Goal: Task Accomplishment & Management: Complete application form

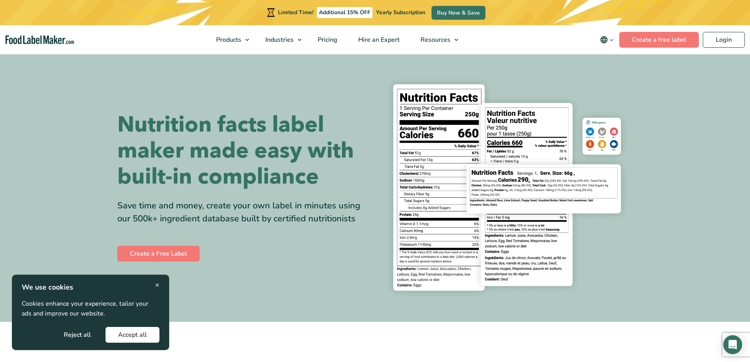
click at [131, 338] on button "Accept all" at bounding box center [133, 335] width 54 height 16
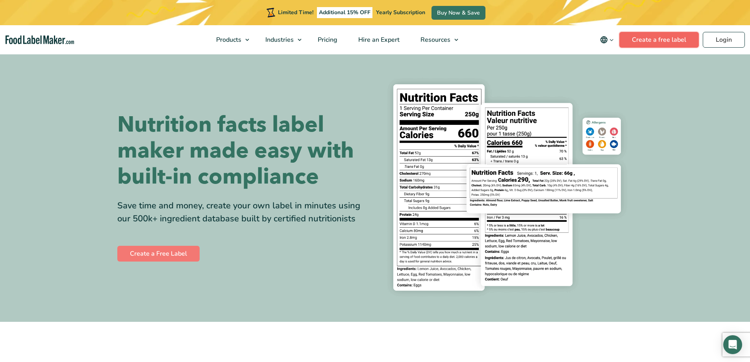
click at [691, 40] on link "Create a free label" at bounding box center [660, 40] width 80 height 16
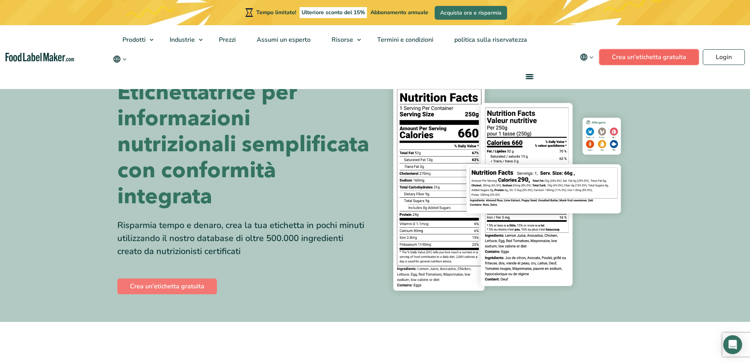
click at [678, 58] on font "Crea un'etichetta gratuita" at bounding box center [649, 57] width 74 height 9
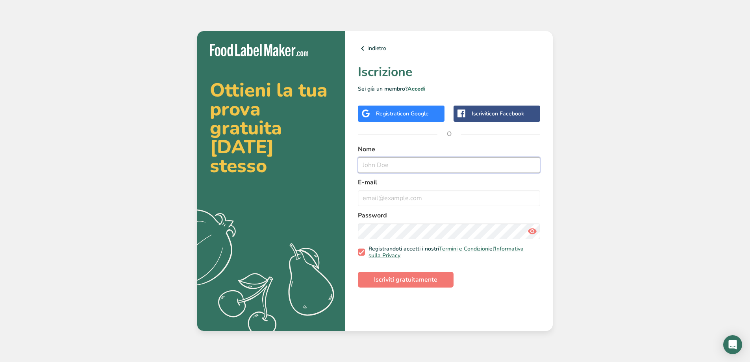
click at [403, 173] on input "text" at bounding box center [449, 165] width 182 height 16
type input "[PERSON_NAME] [PERSON_NAME]"
click at [391, 206] on input "email" at bounding box center [449, 198] width 182 height 16
type input "[EMAIL_ADDRESS][DOMAIN_NAME]"
click at [358, 272] on button "Iscriviti gratuitamente" at bounding box center [406, 280] width 96 height 16
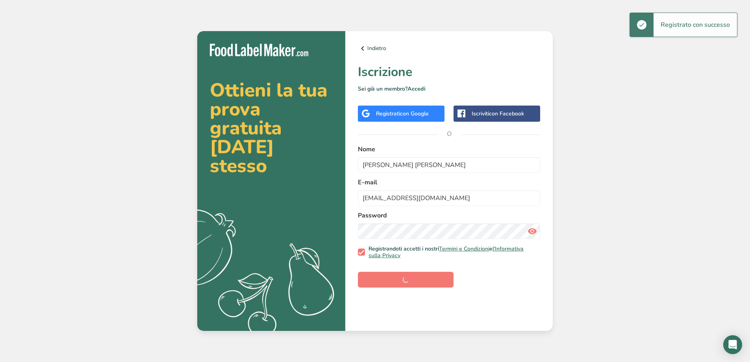
click at [732, 246] on div "Ottieni la tua prova gratuita [DATE] stesso .a{fill:#f5f3ed;} Indietro Iscrizio…" at bounding box center [375, 181] width 750 height 362
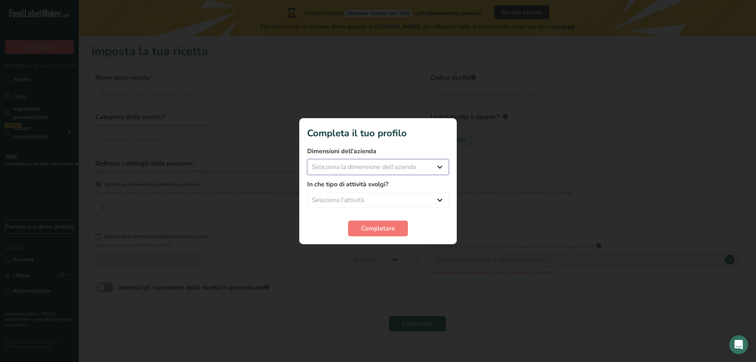
click at [385, 164] on select "Seleziona la dimensione dell'azienda Fewer than 10 Employees 10 to 50 Employees…" at bounding box center [378, 167] width 142 height 16
click at [578, 163] on div at bounding box center [378, 181] width 756 height 362
click at [394, 171] on select "Seleziona la dimensione dell'azienda Fewer than 10 Employees 10 to 50 Employees…" at bounding box center [378, 167] width 142 height 16
click at [307, 159] on select "Seleziona la dimensione dell'azienda Fewer than 10 Employees 10 to 50 Employees…" at bounding box center [378, 167] width 142 height 16
click at [388, 173] on select "Fewer than 10 Employees 10 to 50 Employees 51 to 500 Employees Over 500 Employe…" at bounding box center [378, 167] width 142 height 16
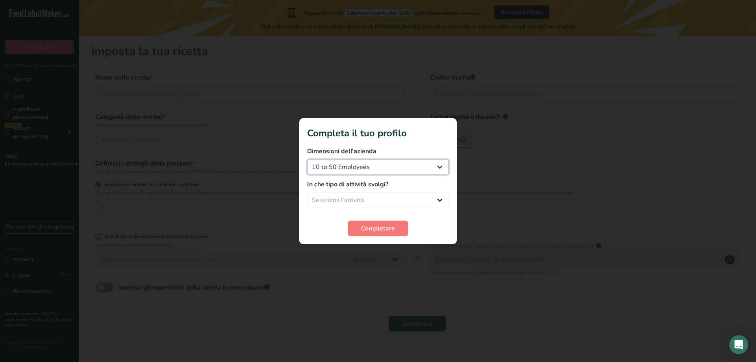
select select "1"
click at [307, 159] on select "Fewer than 10 Employees 10 to 50 Employees 51 to 500 Employees Over 500 Employe…" at bounding box center [378, 167] width 142 height 16
click at [372, 208] on form "Dimensioni dell'azienda Fewer than 10 Employees 10 to 50 Employees 51 to 500 Em…" at bounding box center [378, 192] width 142 height 90
drag, startPoint x: 373, startPoint y: 202, endPoint x: 373, endPoint y: 208, distance: 5.5
click at [373, 202] on select "Seleziona l'attività Packaged Food Manufacturer Restaurant & Cafe Bakery Meal P…" at bounding box center [378, 200] width 142 height 16
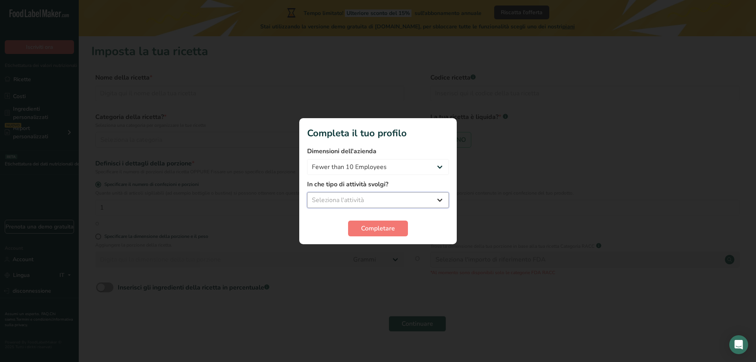
select select "5"
click at [307, 192] on select "Seleziona l'attività Packaged Food Manufacturer Restaurant & Cafe Bakery Meal P…" at bounding box center [378, 200] width 142 height 16
click at [386, 224] on span "Completare" at bounding box center [378, 228] width 34 height 9
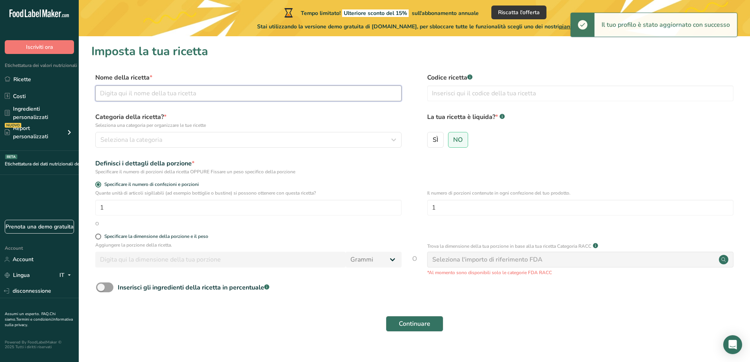
click at [164, 92] on input "text" at bounding box center [248, 93] width 306 height 16
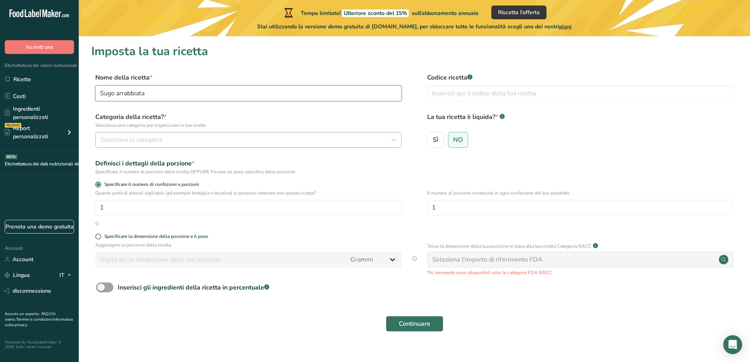
type input "Sugo arrabbiata"
click at [151, 147] on button "Seleziona la categoria" at bounding box center [248, 140] width 306 height 16
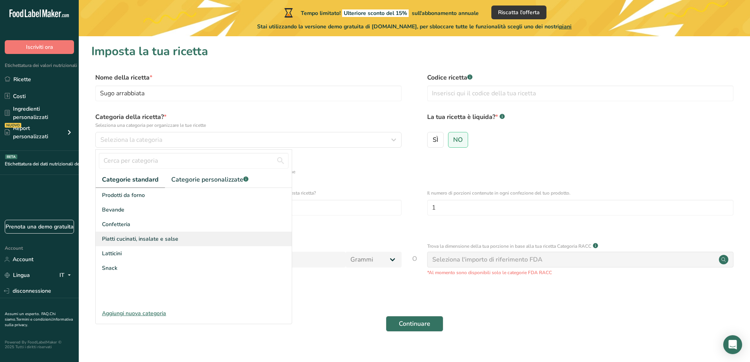
click at [203, 240] on div "Piatti cucinati, insalate e salse" at bounding box center [194, 239] width 196 height 15
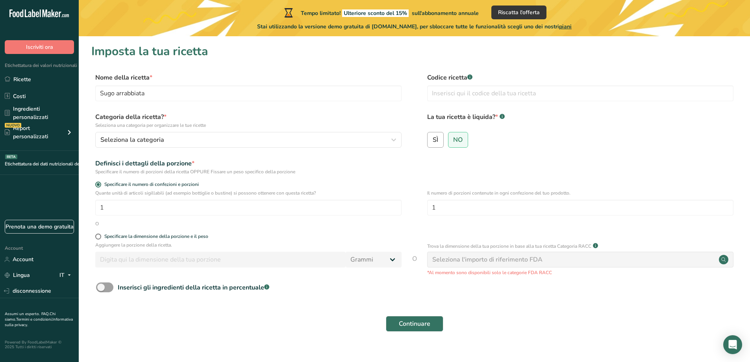
click at [435, 147] on label "SÌ" at bounding box center [435, 140] width 17 height 16
click at [433, 142] on input "SÌ" at bounding box center [430, 139] width 5 height 5
radio input "true"
radio input "false"
select select "22"
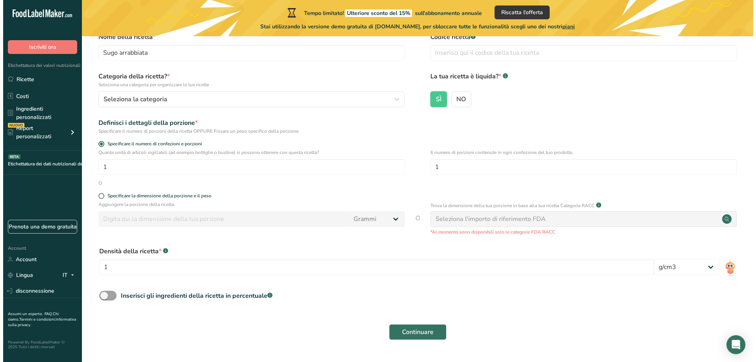
scroll to position [61, 0]
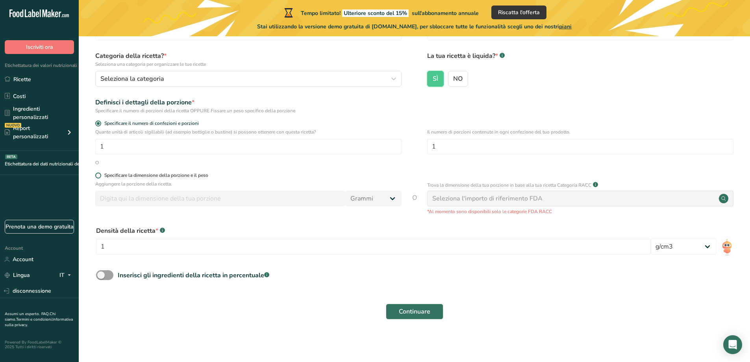
click at [101, 175] on span at bounding box center [98, 176] width 6 height 6
click at [100, 175] on input "Specificare la dimensione della porzione e il peso" at bounding box center [97, 175] width 5 height 5
radio input "true"
radio input "false"
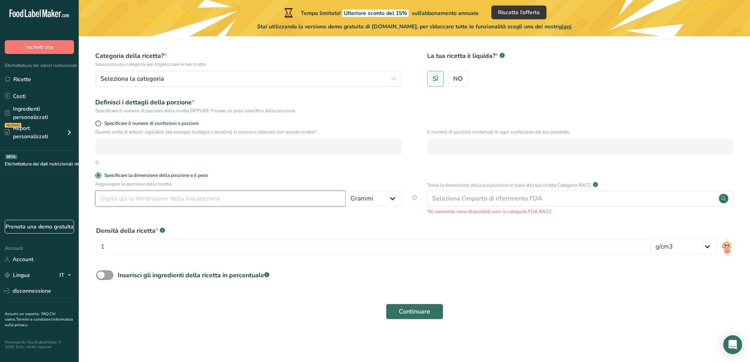
click at [176, 202] on input "number" at bounding box center [220, 199] width 251 height 16
type input "314"
click at [556, 200] on div "Seleziona l'importo di riferimento FDA" at bounding box center [580, 199] width 306 height 16
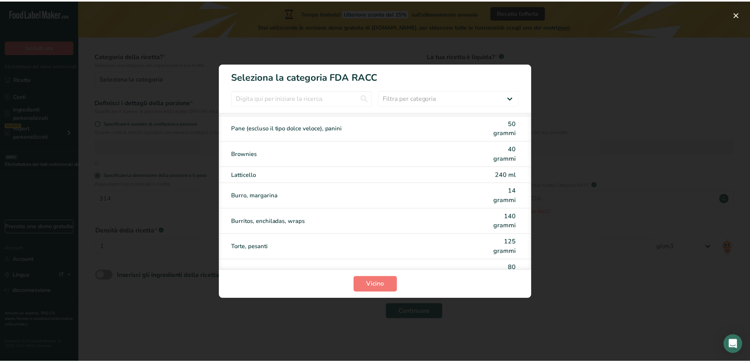
scroll to position [0, 0]
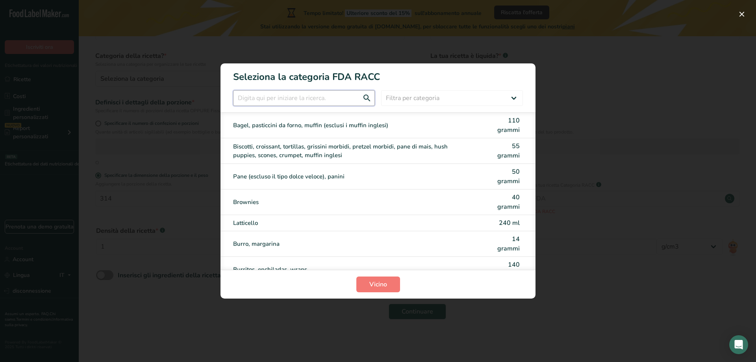
click at [339, 100] on input "Modalità di selezione della categoria RACC" at bounding box center [304, 98] width 142 height 16
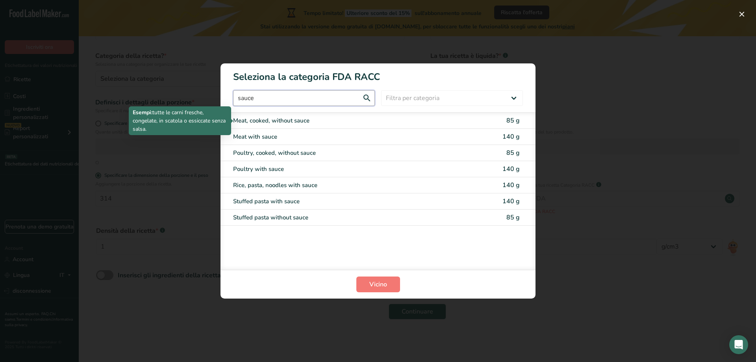
type input "sauce"
click at [321, 123] on div "Meat, cooked, without sauce" at bounding box center [345, 120] width 224 height 9
type input "85"
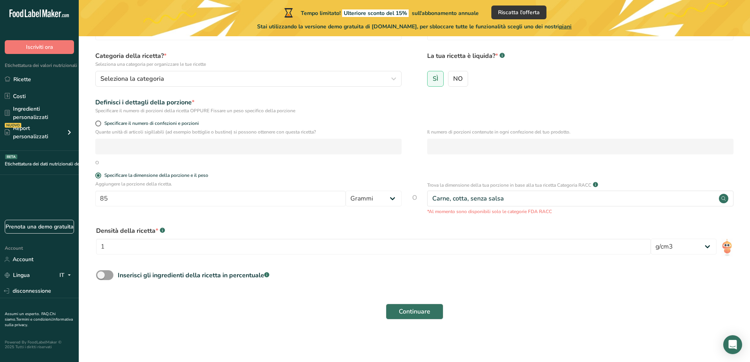
drag, startPoint x: 440, startPoint y: 193, endPoint x: 392, endPoint y: 207, distance: 50.1
click at [415, 199] on div "Aggiungere la porzione della ricetta. 85 Grammi kg mg mcg libbre oncia l ml fl …" at bounding box center [414, 197] width 646 height 35
click at [527, 201] on div "Carne, cotta, senza salsa" at bounding box center [580, 199] width 306 height 16
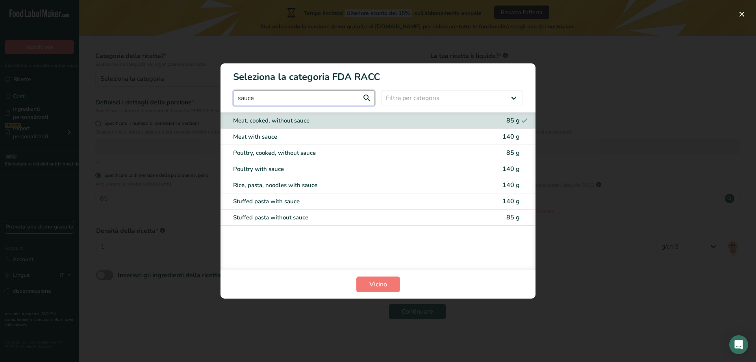
click at [327, 93] on input "sauce" at bounding box center [304, 98] width 142 height 16
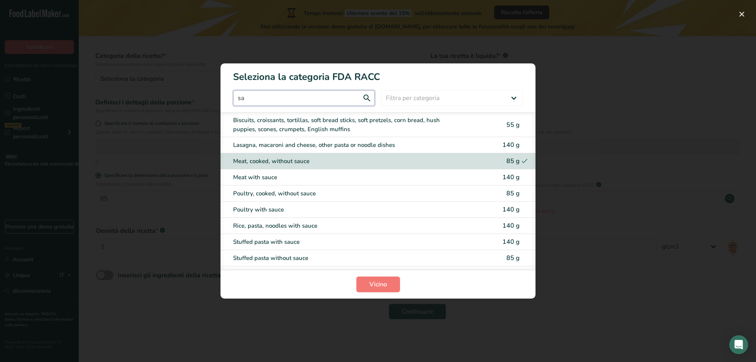
type input "s"
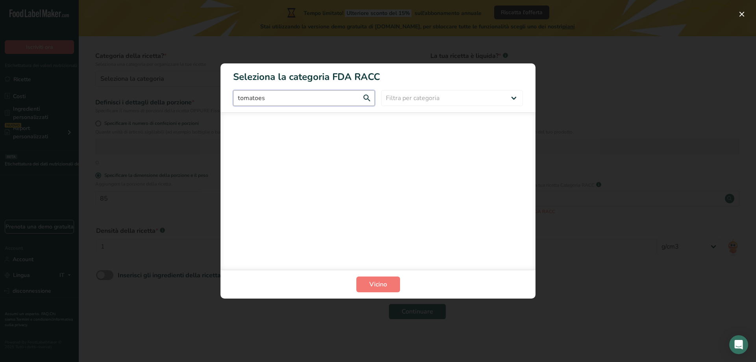
type input "tomatoesa"
drag, startPoint x: 314, startPoint y: 100, endPoint x: 187, endPoint y: 84, distance: 127.9
click at [229, 96] on div "tomatoesa Filtra per categoria Tutto Prodotti da forno Bevande Cereali e altri …" at bounding box center [378, 98] width 315 height 16
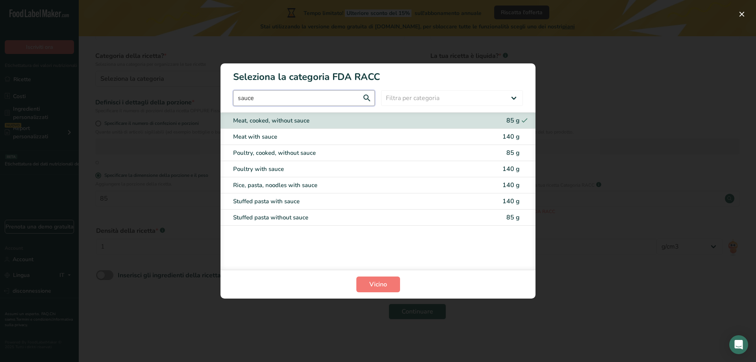
drag, startPoint x: 331, startPoint y: 100, endPoint x: 174, endPoint y: 77, distance: 158.4
click at [244, 98] on input "sauce" at bounding box center [304, 98] width 142 height 16
type input "s"
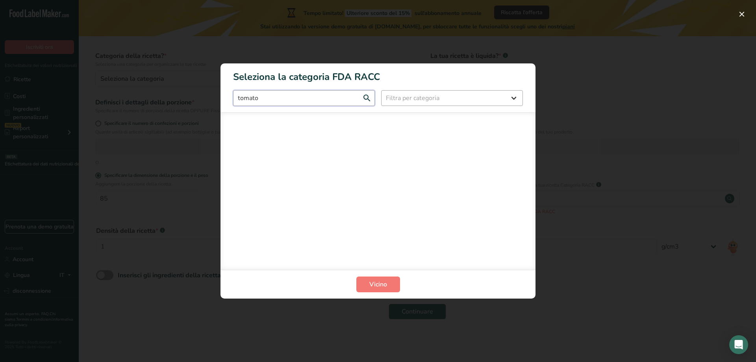
type input "tomato"
click at [417, 93] on select "Filtra per categoria Tutto Prodotti da forno Bevande Cereali e altri prodotti a…" at bounding box center [452, 98] width 142 height 16
select select "22"
click at [381, 90] on select "Filtra per categoria Tutto Prodotti da forno Bevande Cereali e altri prodotti a…" at bounding box center [452, 98] width 142 height 16
click at [299, 95] on input "tomato" at bounding box center [304, 98] width 142 height 16
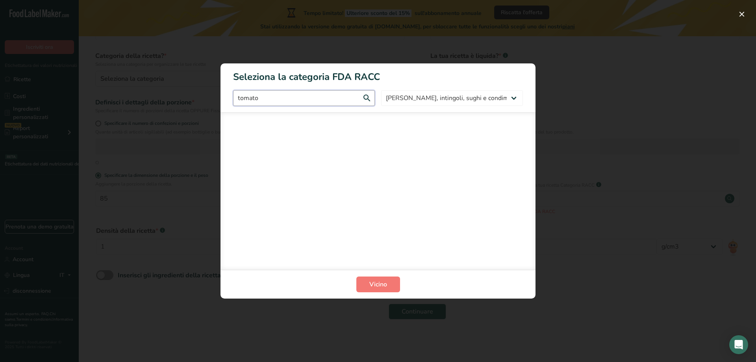
drag, startPoint x: 299, startPoint y: 95, endPoint x: 228, endPoint y: 94, distance: 70.9
click at [228, 94] on div "tomato Tutto Prodotti da forno Bevande Cereali e altri prodotti a base di cerea…" at bounding box center [378, 98] width 315 height 16
click at [300, 94] on input "tomato" at bounding box center [304, 98] width 142 height 16
type input "t"
type input "s"
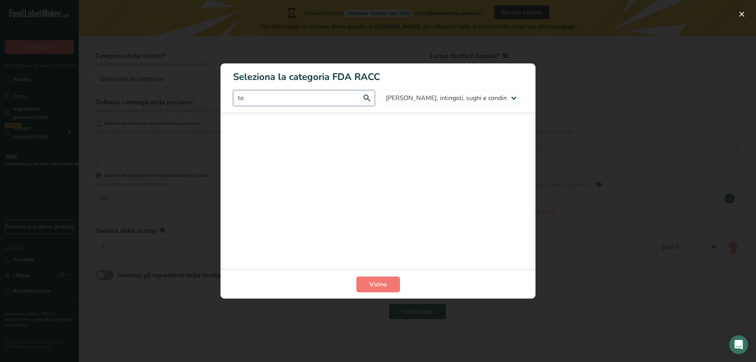
type input "t"
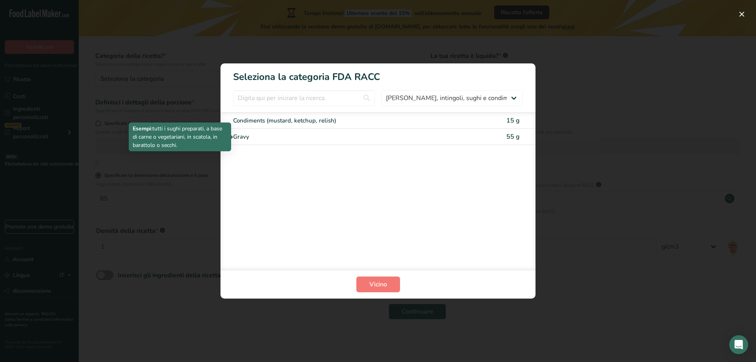
click at [269, 137] on div "Gravy" at bounding box center [345, 136] width 224 height 9
type input "55"
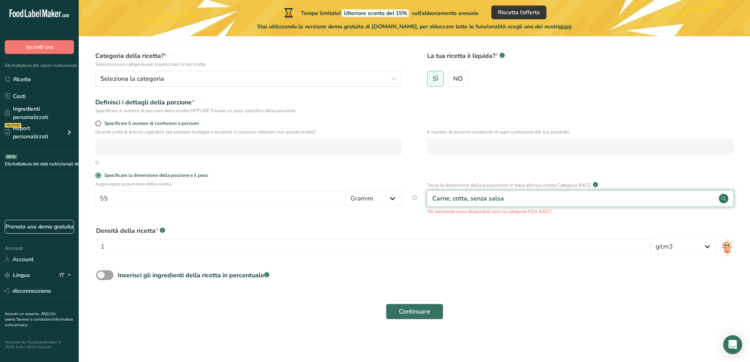
click at [529, 201] on div "Carne, cotta, senza salsa" at bounding box center [580, 199] width 306 height 16
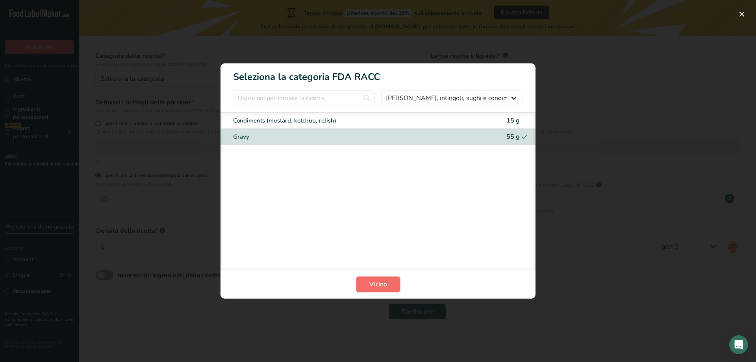
click at [376, 284] on font "Vicino" at bounding box center [378, 284] width 18 height 9
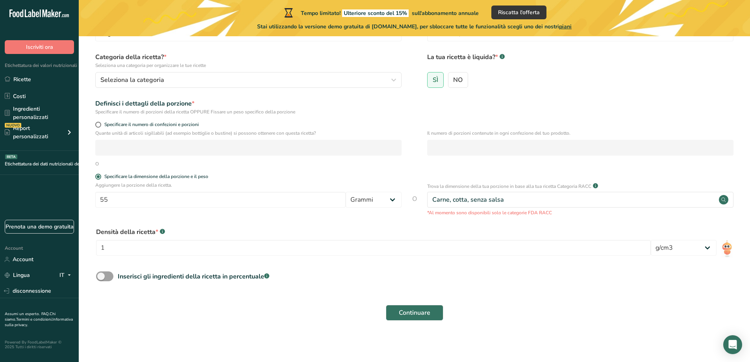
scroll to position [61, 0]
click at [417, 311] on font "Continuare" at bounding box center [415, 311] width 32 height 9
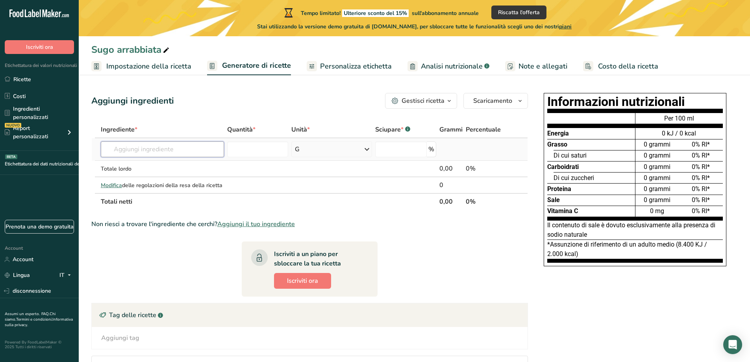
click at [121, 150] on input "text" at bounding box center [163, 149] width 124 height 16
click at [176, 148] on input "pomodoro fresco" at bounding box center [163, 149] width 124 height 16
type input "pomodoro"
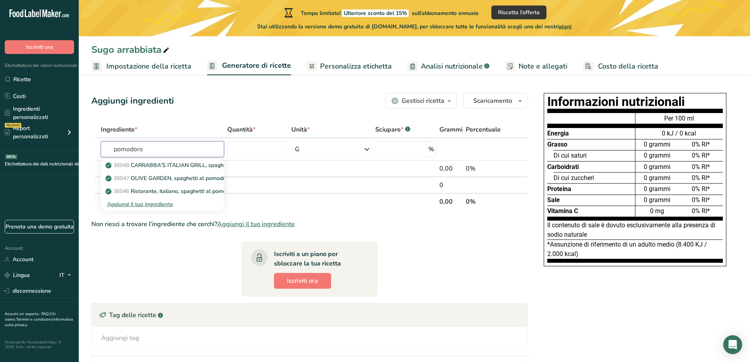
drag, startPoint x: 171, startPoint y: 150, endPoint x: 57, endPoint y: 149, distance: 113.8
click at [61, 149] on div ".a-20{fill:#fff;} Iscriviti ora Etichettatura dei valori nutrizionali Ricette C…" at bounding box center [375, 222] width 750 height 445
type input "tomato"
click at [192, 228] on font "Aggiungi il tuo ingrediente" at bounding box center [163, 229] width 66 height 7
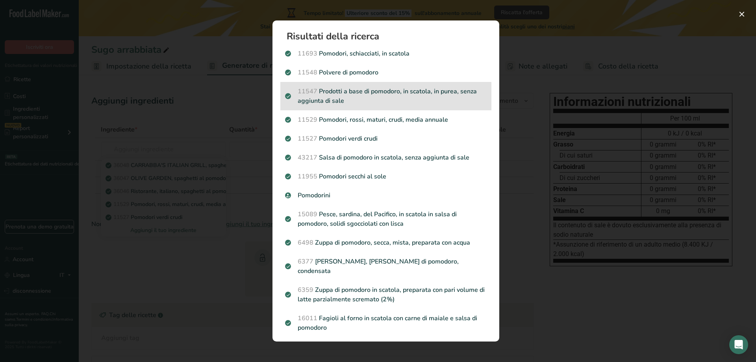
click at [447, 89] on font "Prodotti a base di pomodoro, in scatola, in purea, senza aggiunta di sale" at bounding box center [387, 96] width 179 height 18
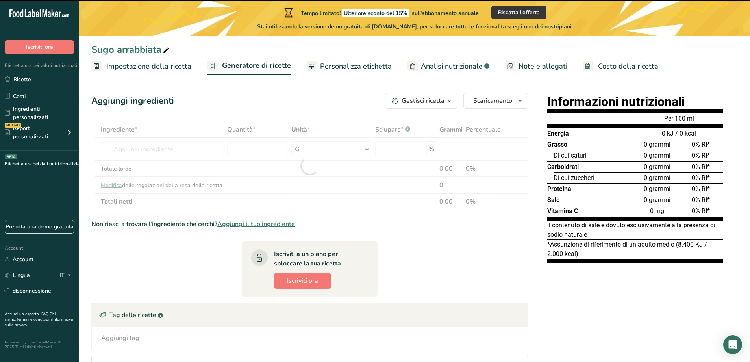
type input "0"
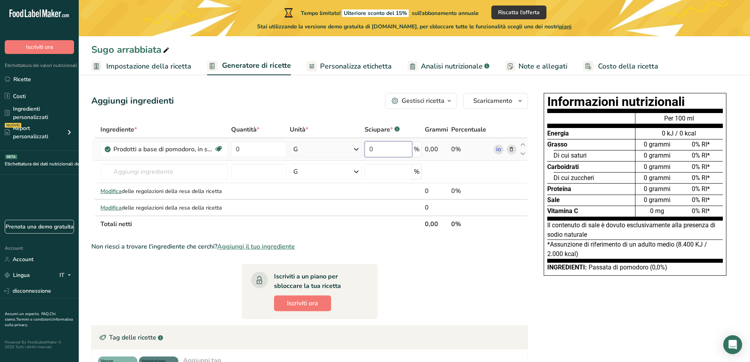
click at [404, 152] on input "0" at bounding box center [389, 149] width 48 height 16
type input "90"
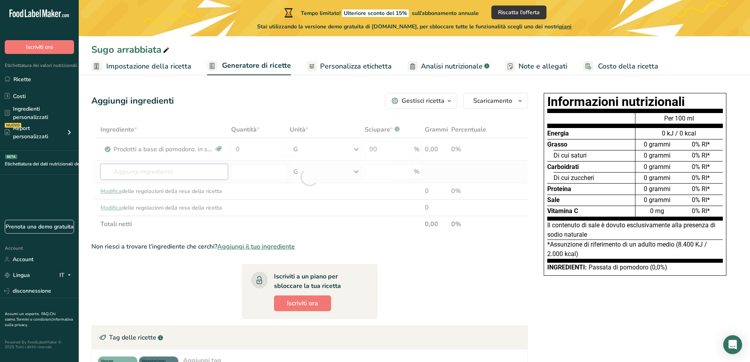
click at [128, 169] on div "Ingrediente * Quantità * Unità * Sciupare * .a-a{fill:#347362;}.b-a{fill:#fff;}…" at bounding box center [309, 176] width 437 height 111
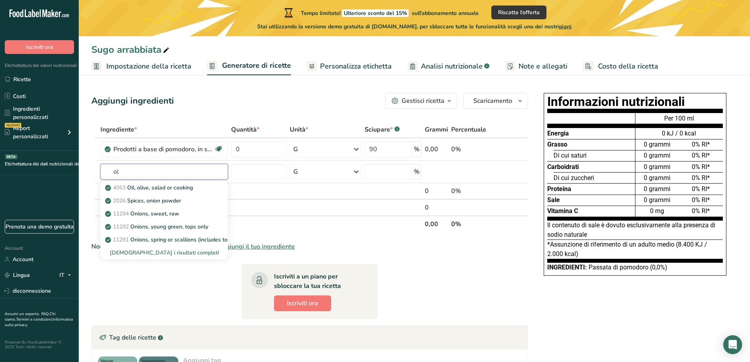
type input "o"
type input "e"
type input "oliv"
click at [201, 191] on div "4053 Olio extravergine di oliva" at bounding box center [158, 188] width 102 height 8
type input "Oil, olive, salad or cooking"
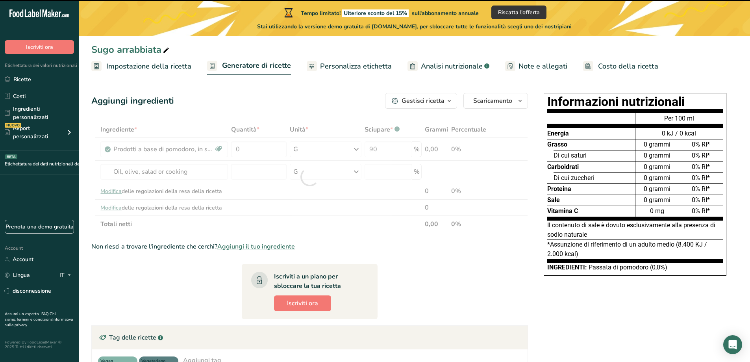
type input "0"
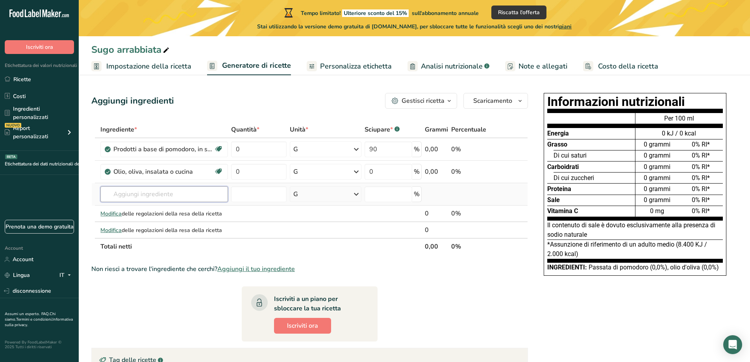
click at [158, 202] on input "text" at bounding box center [163, 194] width 127 height 16
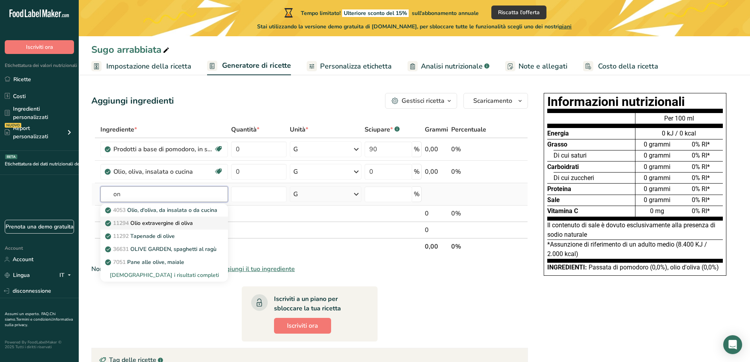
type input "o"
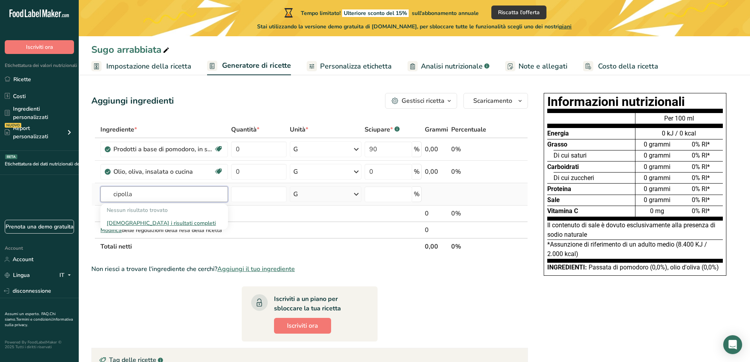
type input "cipolla"
click at [586, 321] on div "Informazioni nutrizionali Energia Grasso Di cui saturi Carboidrati Di cui zucch…" at bounding box center [635, 292] width 205 height 405
